Goal: Transaction & Acquisition: Purchase product/service

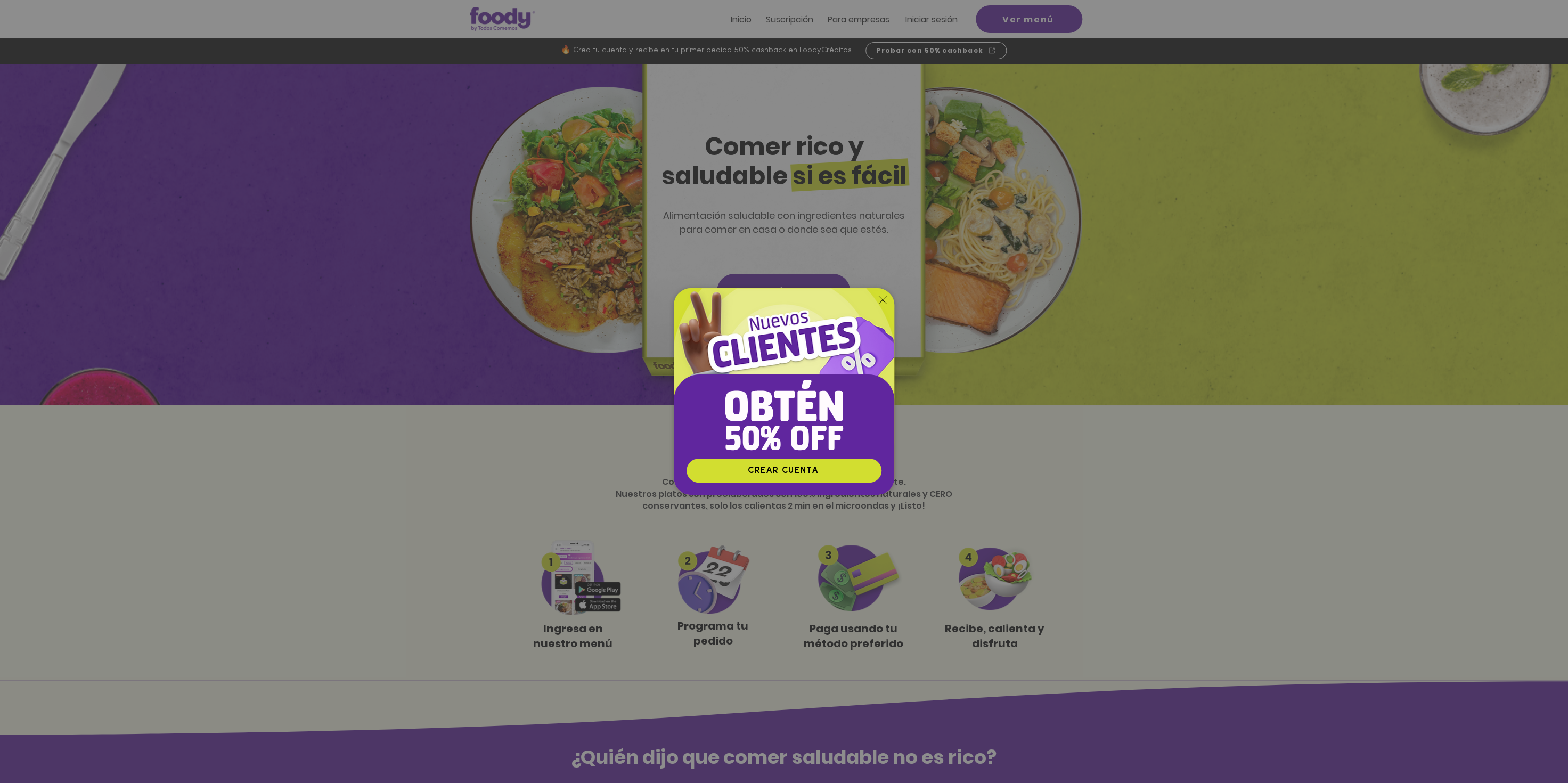
click at [879, 299] on icon "Volver al sitio" at bounding box center [882, 300] width 8 height 8
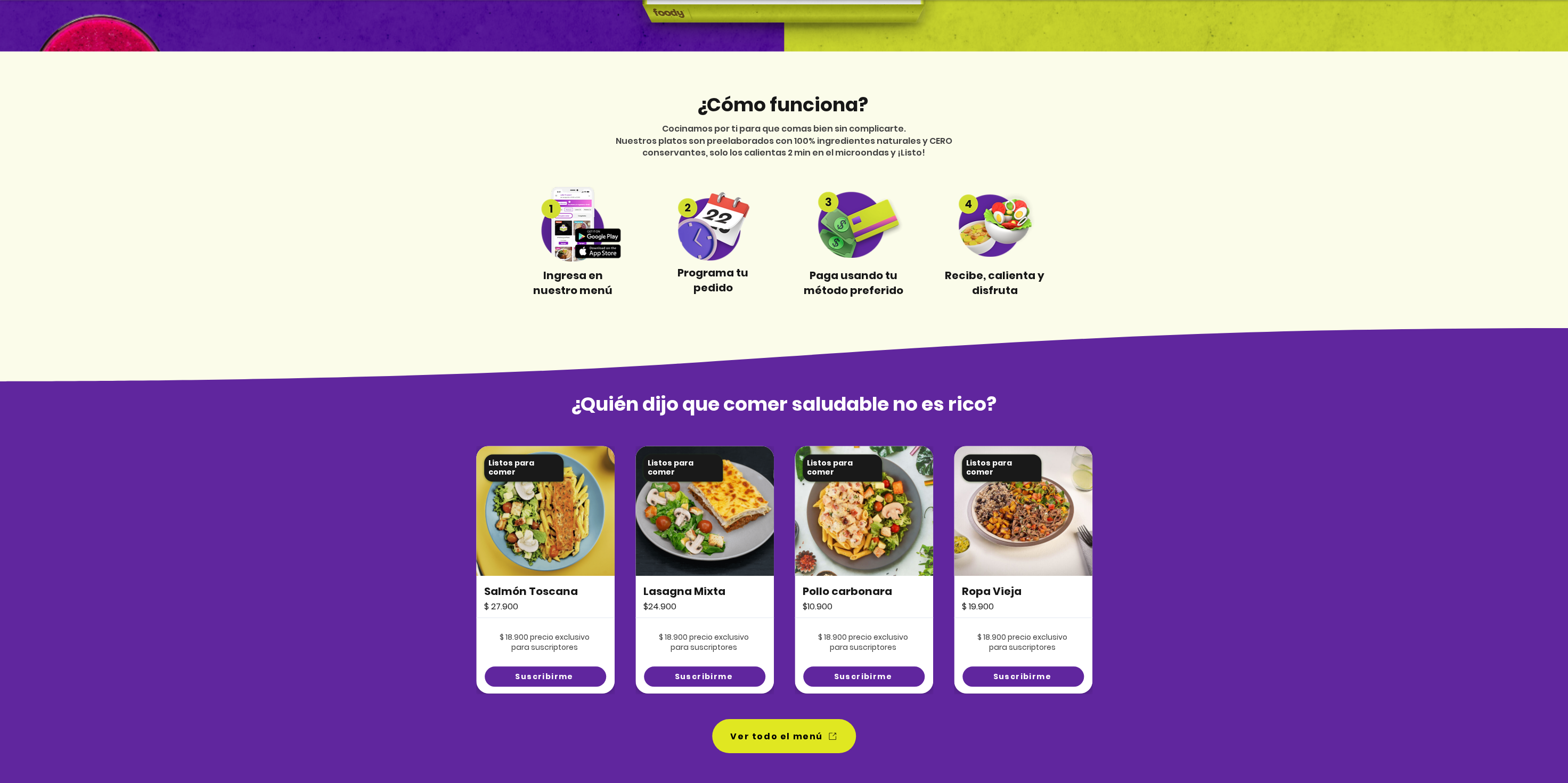
scroll to position [375, 0]
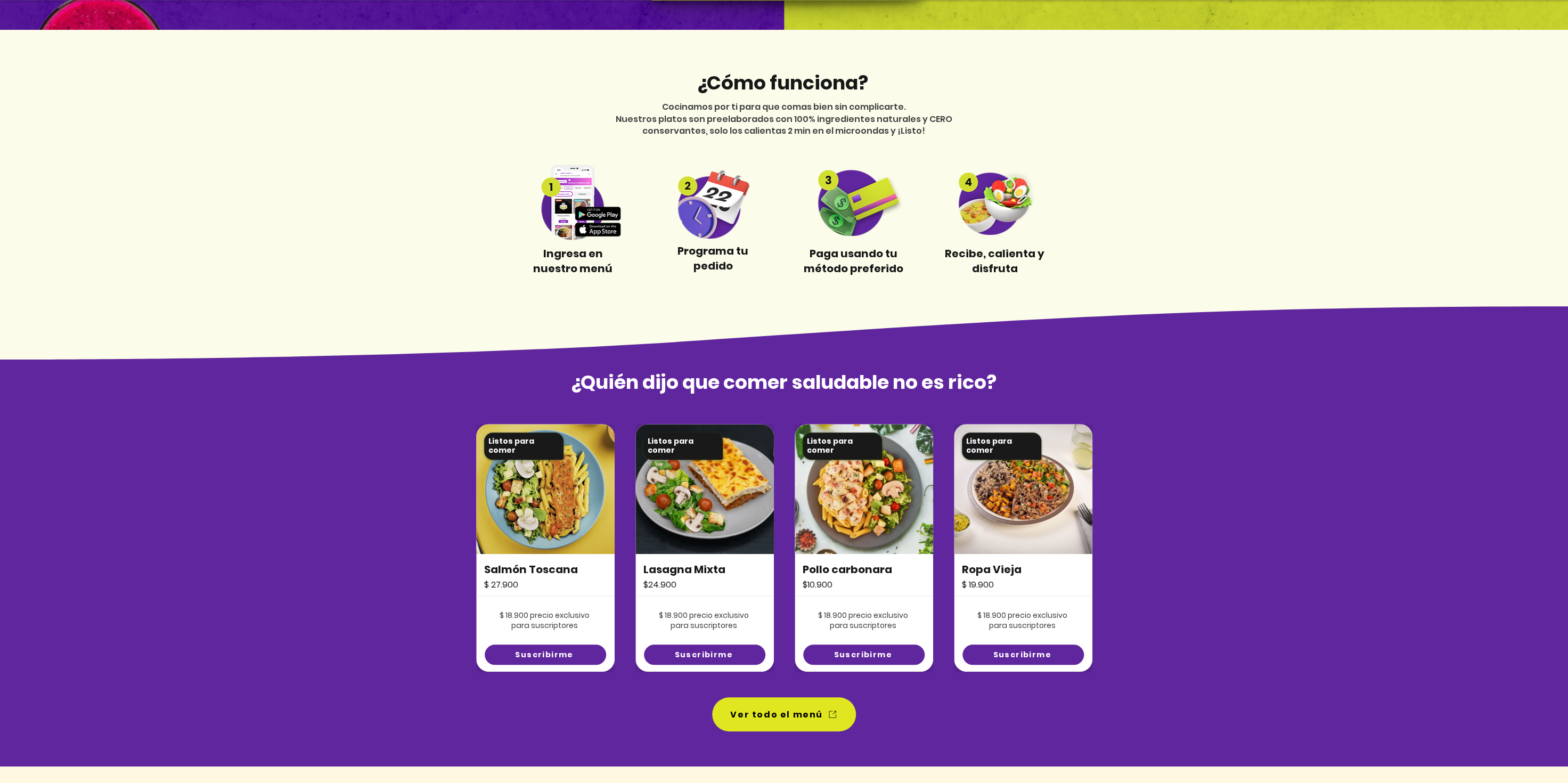
click at [875, 465] on img at bounding box center [863, 489] width 139 height 130
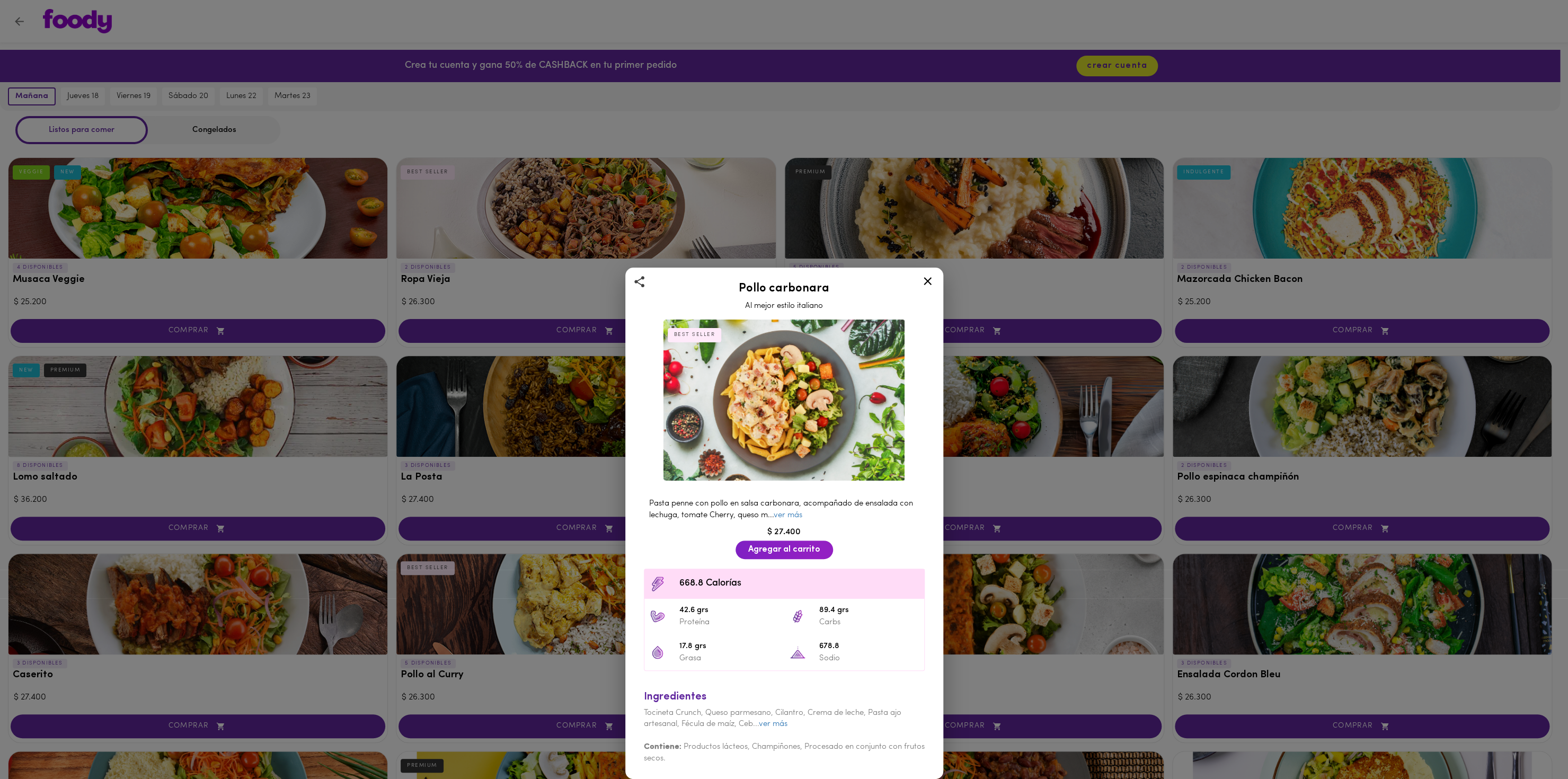
click at [919, 282] on div at bounding box center [928, 283] width 26 height 25
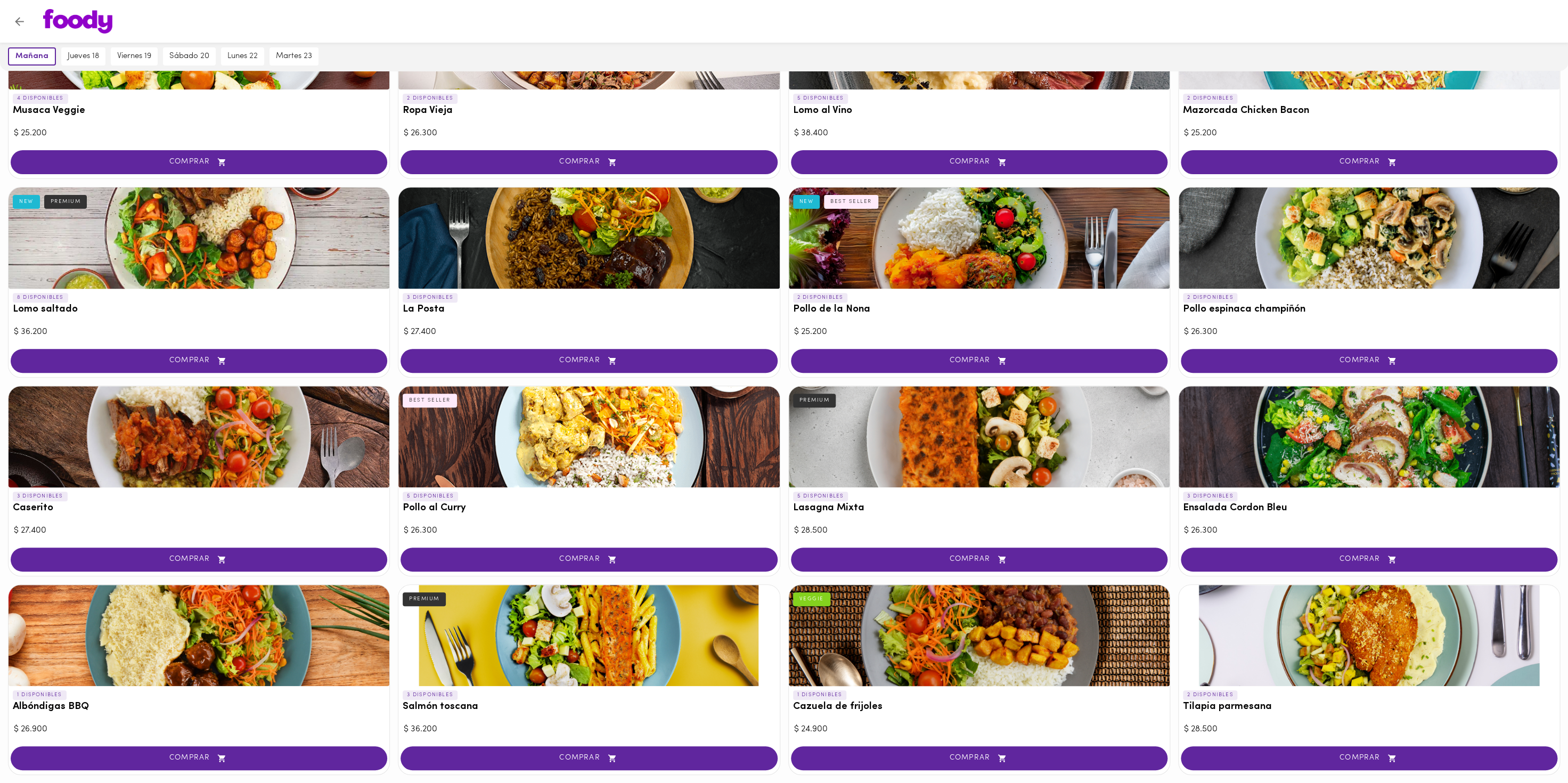
scroll to position [273, 0]
